Goal: Task Accomplishment & Management: Use online tool/utility

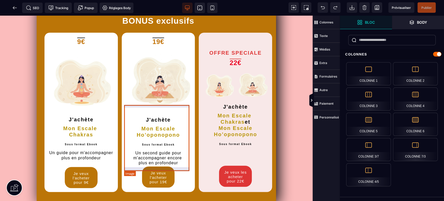
scroll to position [539, 0]
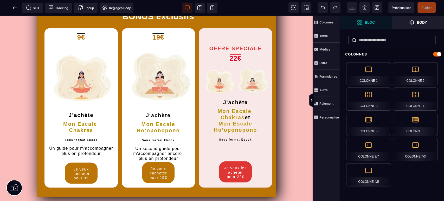
click at [201, 10] on icon at bounding box center [199, 7] width 4 height 4
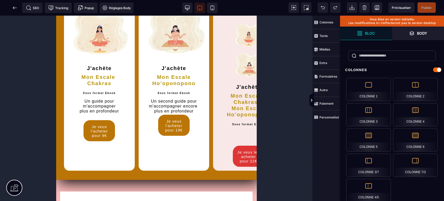
scroll to position [544, 0]
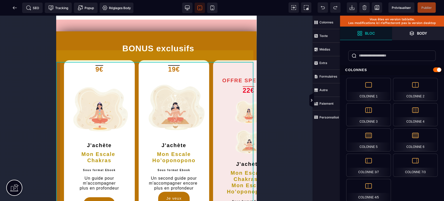
click at [102, 62] on div "BONUS exclusifs 9€ J'achète Mon Escale Chakras Sous format Ebook Un guide pour …" at bounding box center [156, 143] width 200 height 225
select select
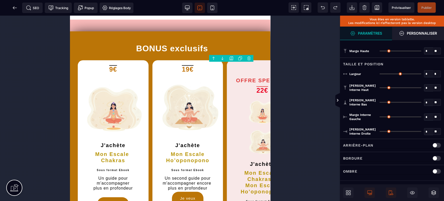
type input "**"
type input "***"
type input "*"
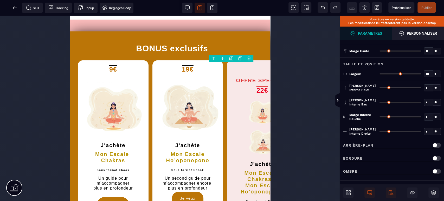
type input "*"
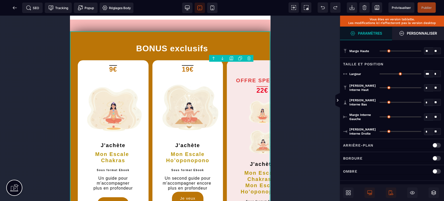
select select "****"
click at [367, 31] on strong "Paramètres" at bounding box center [370, 33] width 24 height 4
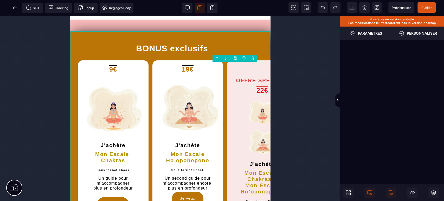
click at [420, 35] on strong "Personnaliser" at bounding box center [422, 33] width 30 height 4
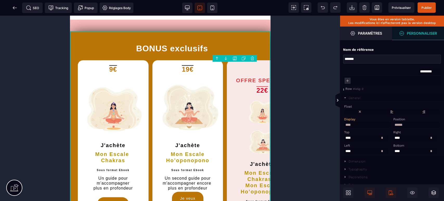
click at [259, 55] on div "Destination R.E.V.E MERCI ! Tu peux présenter ton billet et embarquer ... Bienv…" at bounding box center [170, 86] width 200 height 1231
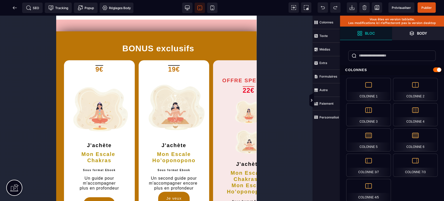
click at [374, 32] on strong "Bloc" at bounding box center [370, 33] width 10 height 4
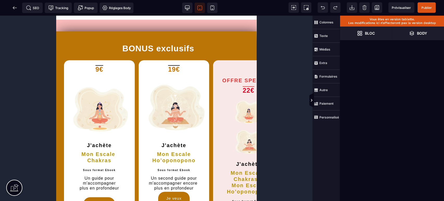
click at [373, 37] on span "Bloc" at bounding box center [366, 34] width 52 height 14
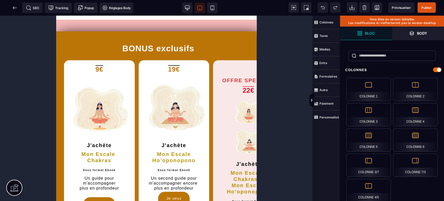
click at [327, 115] on strong "Personnalisé" at bounding box center [328, 117] width 19 height 4
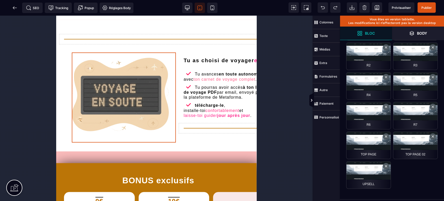
scroll to position [0, 0]
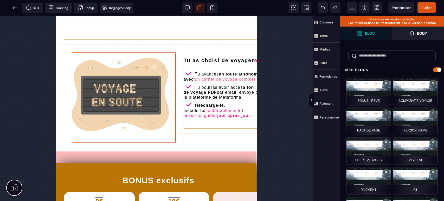
select select
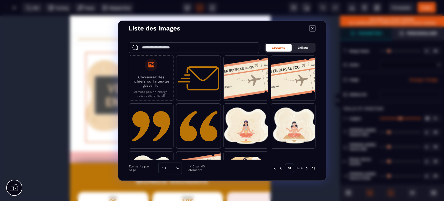
click at [311, 31] on icon "Modal window" at bounding box center [312, 28] width 6 height 6
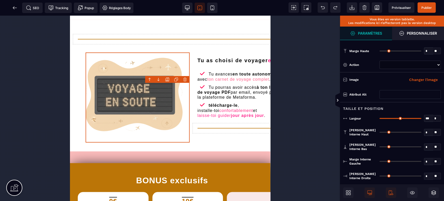
click at [320, 6] on icon at bounding box center [322, 7] width 5 height 5
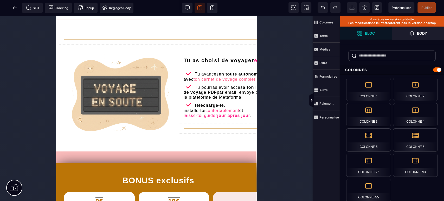
click at [325, 5] on span at bounding box center [322, 7] width 10 height 10
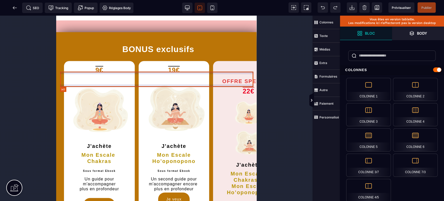
scroll to position [544, 0]
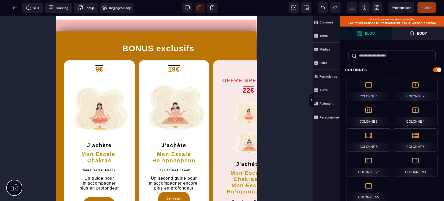
click at [328, 115] on strong "Personnalisé" at bounding box center [328, 117] width 19 height 4
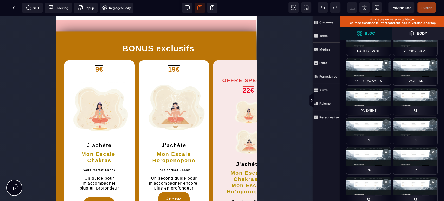
scroll to position [154, 0]
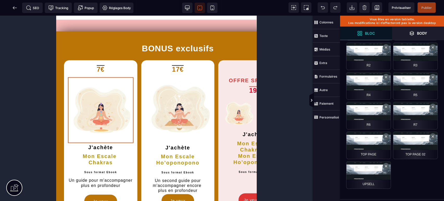
select select
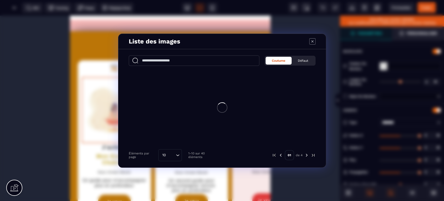
scroll to position [0, 0]
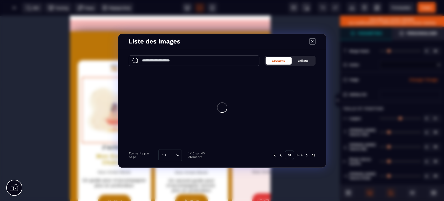
type input "*"
type input "***"
type input "*"
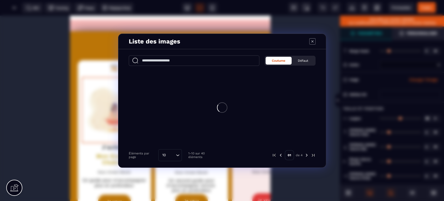
type input "*"
select select
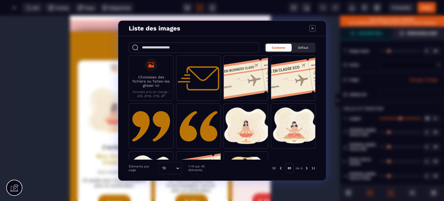
click at [310, 29] on icon "Modal window" at bounding box center [312, 28] width 6 height 6
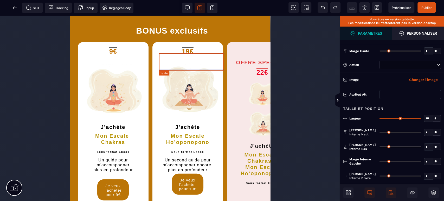
scroll to position [775, 0]
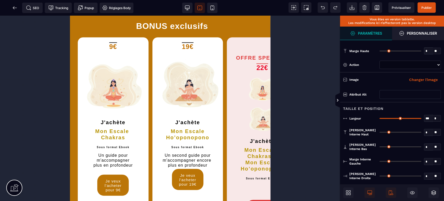
click at [323, 10] on icon at bounding box center [322, 7] width 5 height 5
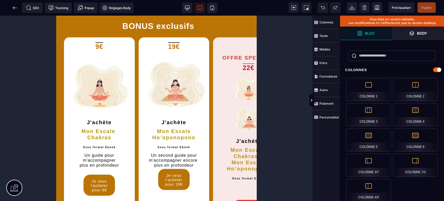
click at [322, 5] on icon at bounding box center [322, 7] width 5 height 5
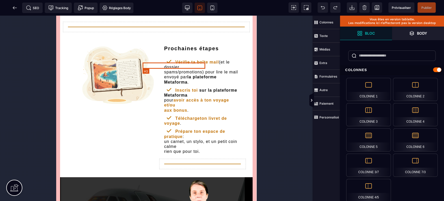
scroll to position [874, 0]
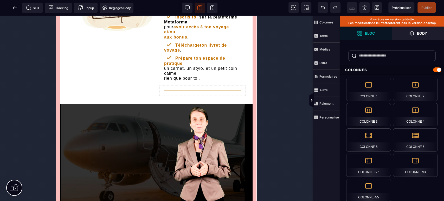
click at [425, 6] on span "Publier" at bounding box center [426, 8] width 10 height 4
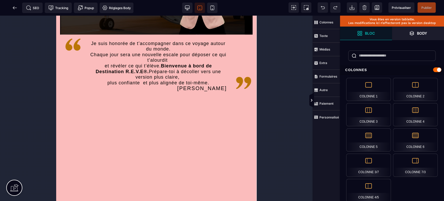
scroll to position [1103, 0]
click at [16, 9] on icon at bounding box center [14, 7] width 5 height 5
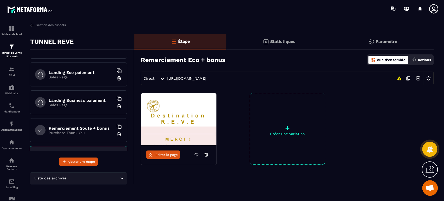
scroll to position [154, 0]
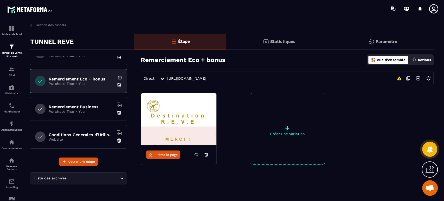
click at [94, 105] on h6 "Remerciement Business" at bounding box center [81, 106] width 65 height 5
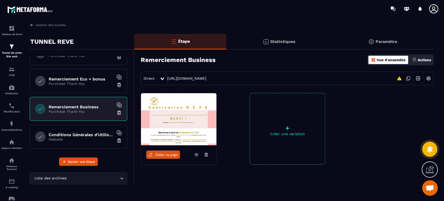
click at [98, 77] on h6 "Remerciement Eco + bonus" at bounding box center [81, 78] width 65 height 5
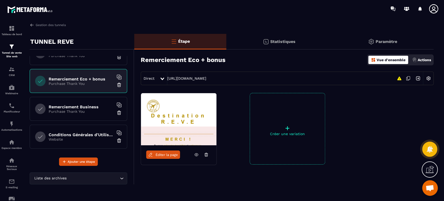
click at [161, 155] on span "Éditer la page" at bounding box center [166, 155] width 22 height 4
